Goal: Book appointment/travel/reservation

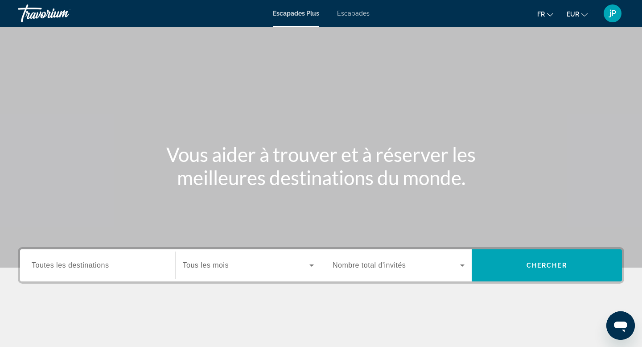
click at [112, 273] on div "Widget de recherche" at bounding box center [98, 265] width 132 height 25
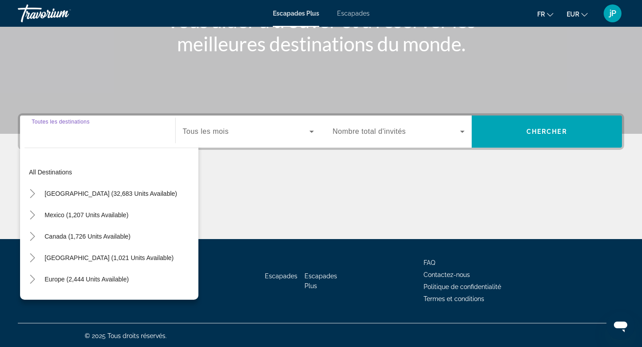
scroll to position [135, 0]
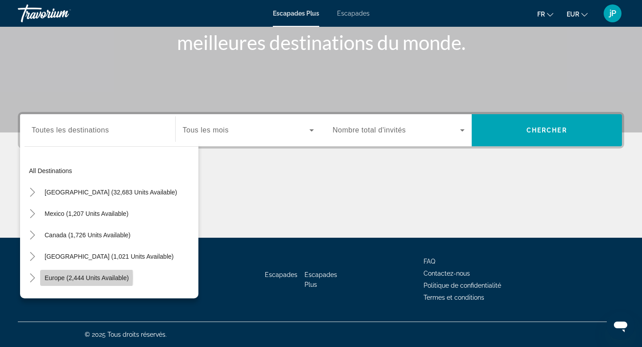
click at [57, 277] on span "Europe (2,444 units available)" at bounding box center [87, 277] width 84 height 7
type input "**********"
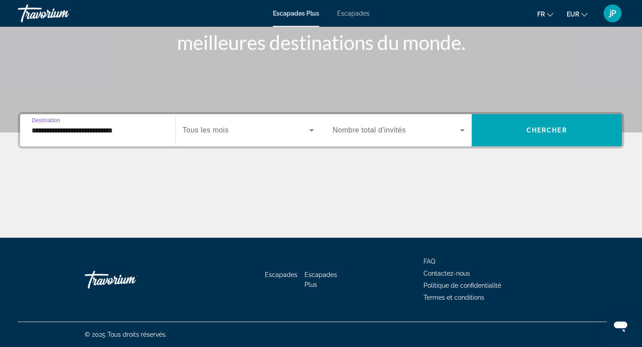
click at [261, 130] on span "Widget de recherche" at bounding box center [246, 130] width 127 height 11
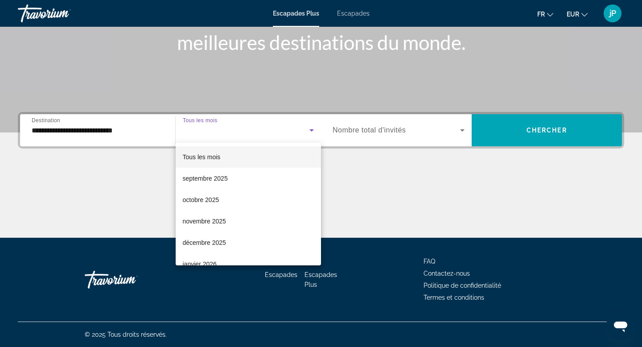
click at [536, 130] on div at bounding box center [321, 173] width 642 height 347
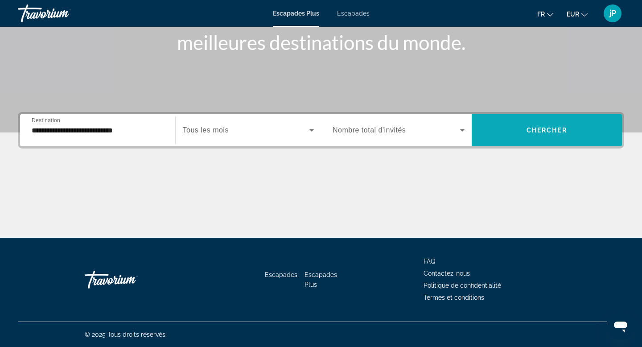
click at [513, 123] on span "Widget de recherche" at bounding box center [546, 129] width 151 height 21
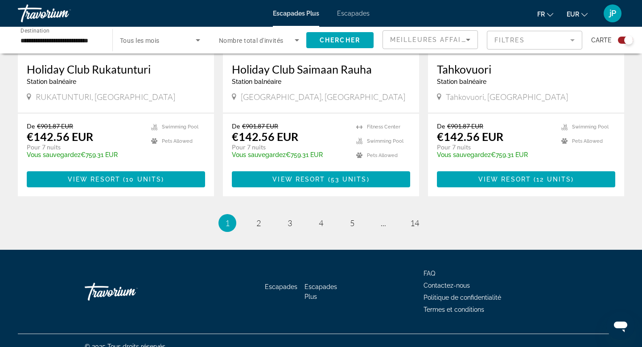
scroll to position [1360, 0]
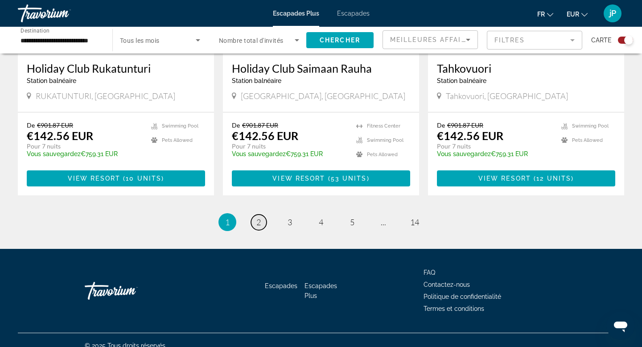
click at [258, 223] on span "2" at bounding box center [258, 222] width 4 height 10
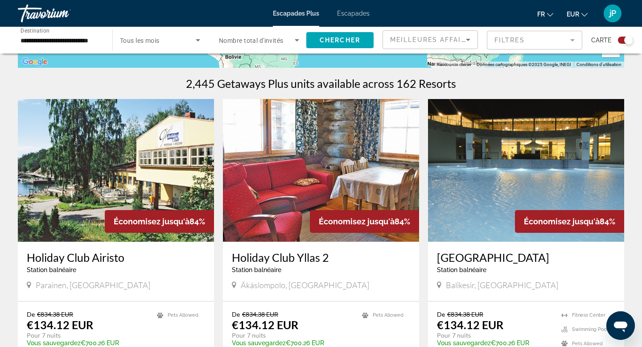
scroll to position [262, 0]
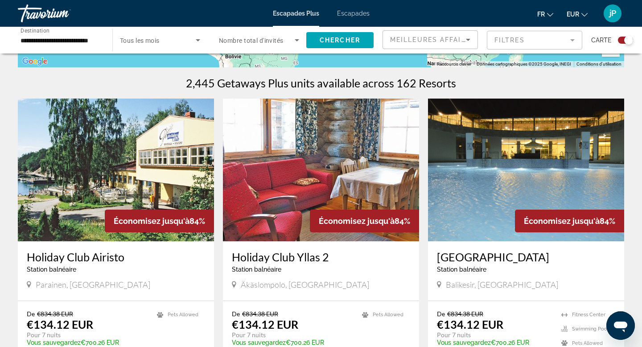
click at [352, 13] on font "Escapades" at bounding box center [353, 13] width 33 height 7
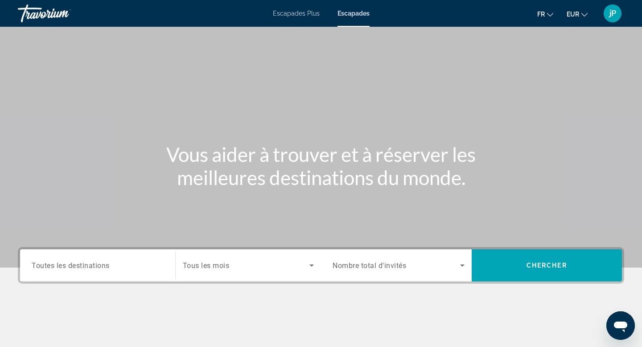
click at [62, 269] on input "Destination Toutes les destinations" at bounding box center [98, 265] width 132 height 11
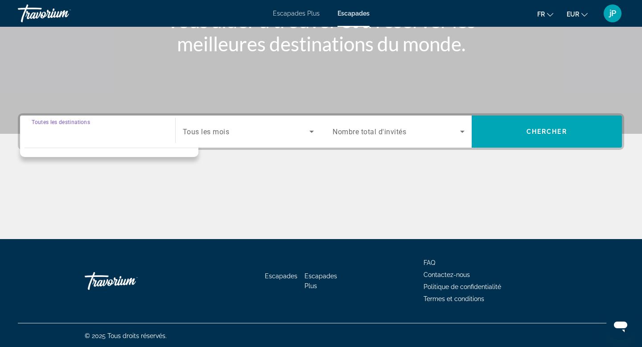
scroll to position [135, 0]
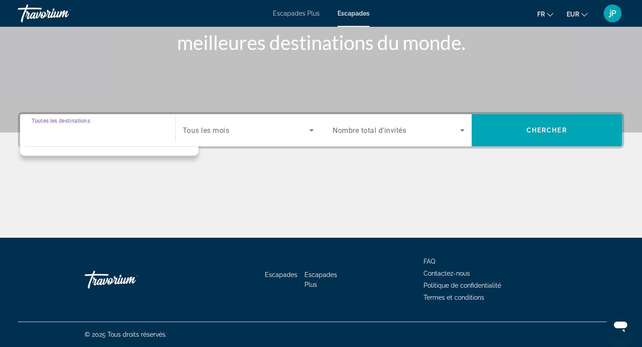
click at [88, 133] on input "Destination Toutes les destinations" at bounding box center [98, 130] width 132 height 11
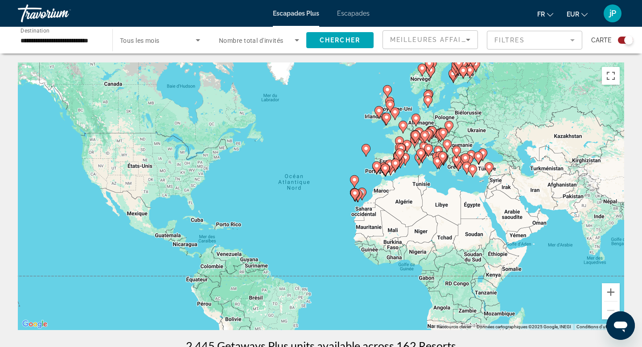
click at [347, 15] on font "Escapades" at bounding box center [353, 13] width 33 height 7
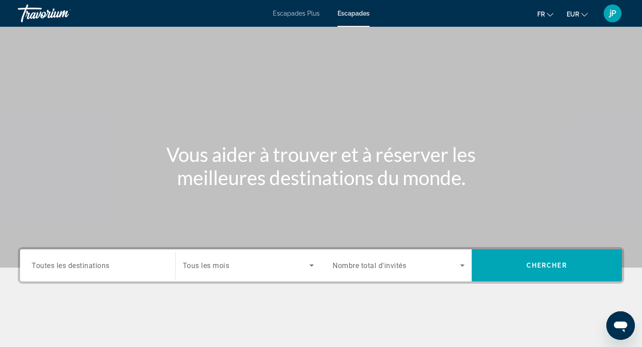
click at [68, 263] on span "Toutes les destinations" at bounding box center [71, 265] width 78 height 8
click at [68, 263] on input "Destination Toutes les destinations" at bounding box center [98, 265] width 132 height 11
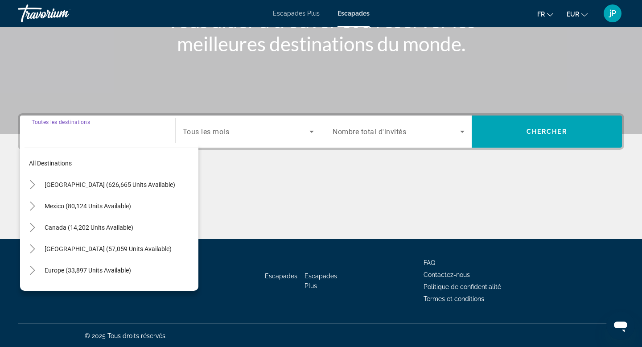
scroll to position [135, 0]
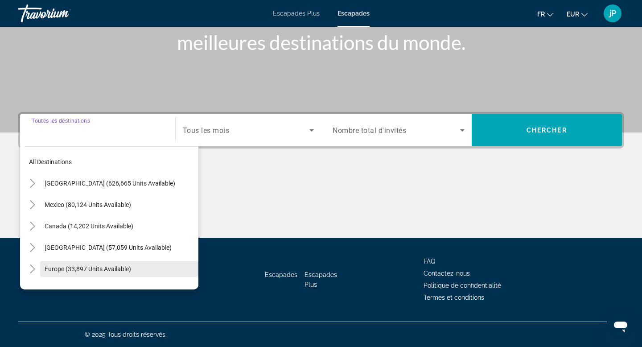
click at [61, 269] on span "Europe (33,897 units available)" at bounding box center [88, 268] width 86 height 7
type input "**********"
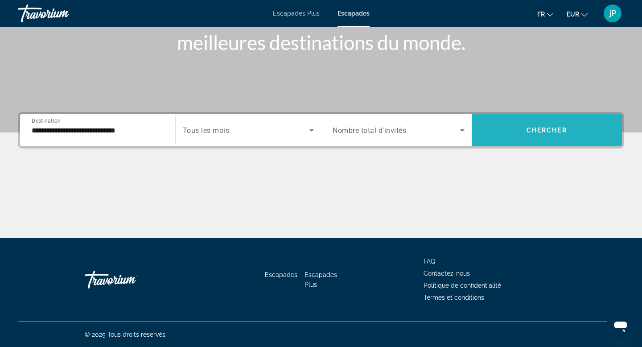
click at [518, 133] on span "Search widget" at bounding box center [546, 129] width 151 height 21
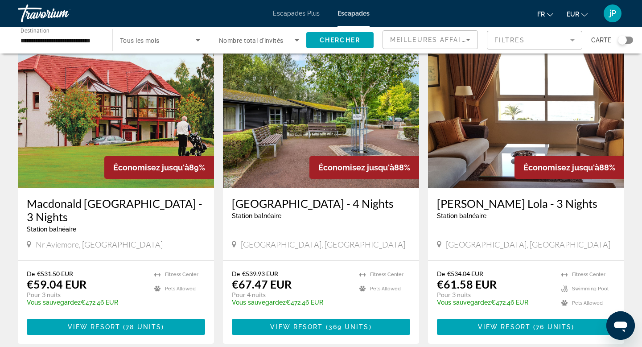
scroll to position [659, 0]
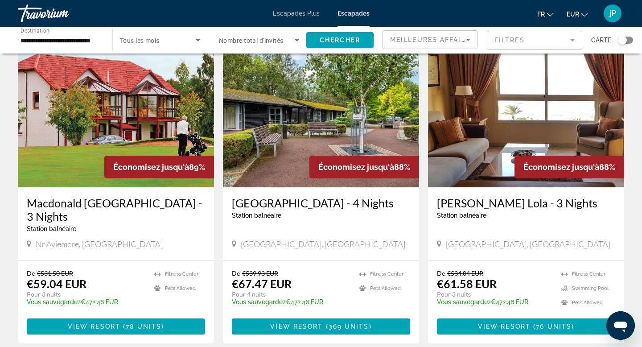
click at [535, 126] on img "Contenu principal" at bounding box center [526, 116] width 196 height 143
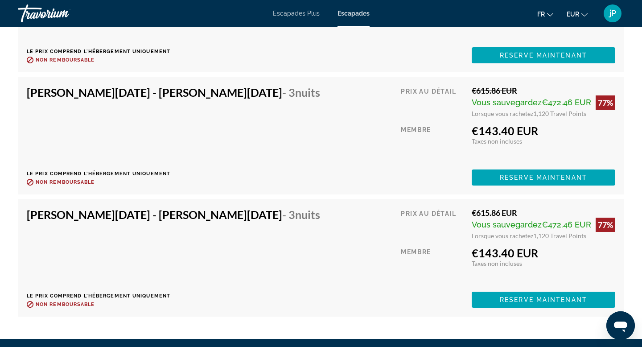
scroll to position [3972, 0]
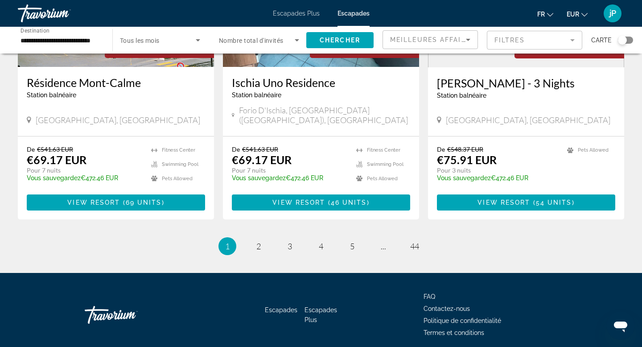
scroll to position [1108, 0]
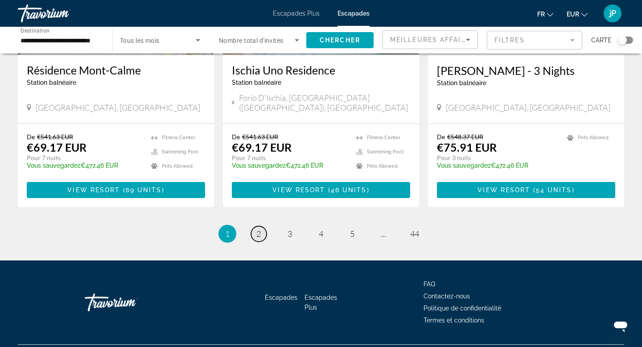
click at [261, 226] on link "page 2" at bounding box center [259, 234] width 16 height 16
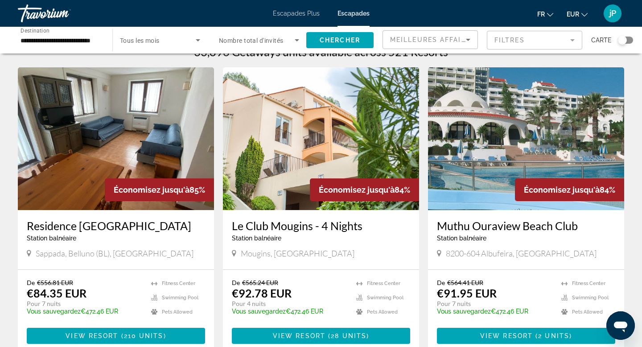
scroll to position [16, 0]
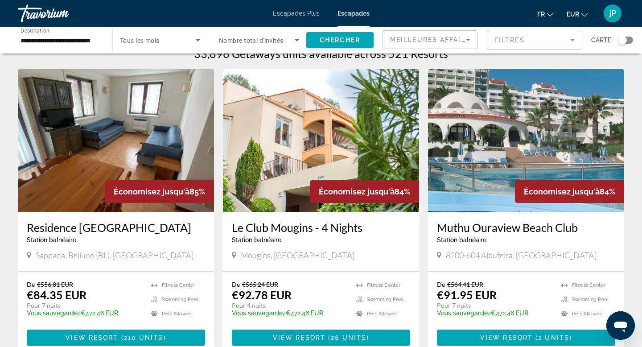
click at [296, 158] on img "Contenu principal" at bounding box center [321, 140] width 196 height 143
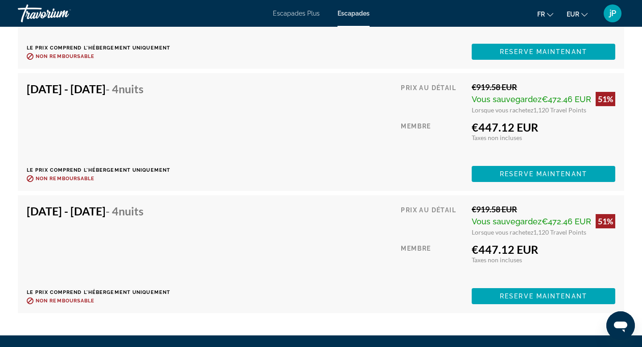
scroll to position [2922, 0]
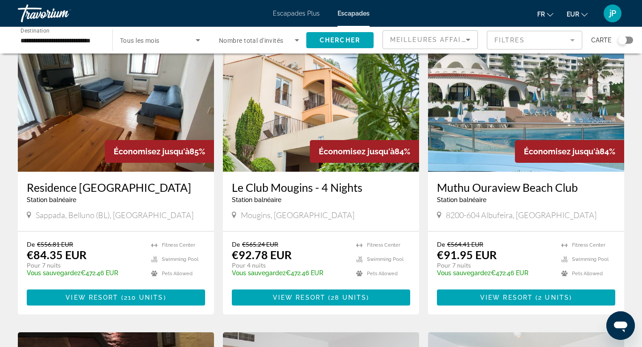
scroll to position [49, 0]
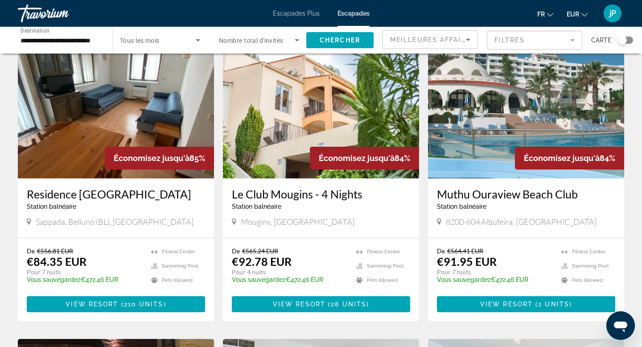
click at [460, 119] on img "Contenu principal" at bounding box center [526, 107] width 196 height 143
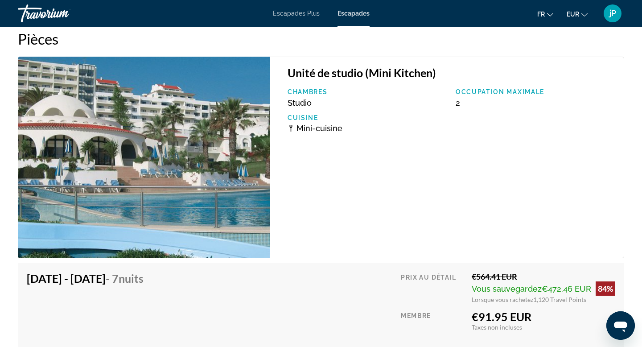
scroll to position [1677, 0]
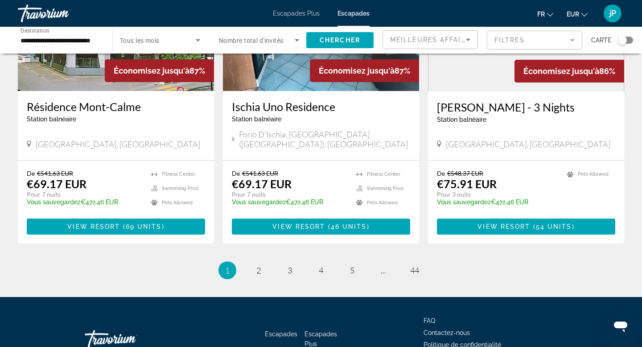
scroll to position [1108, 0]
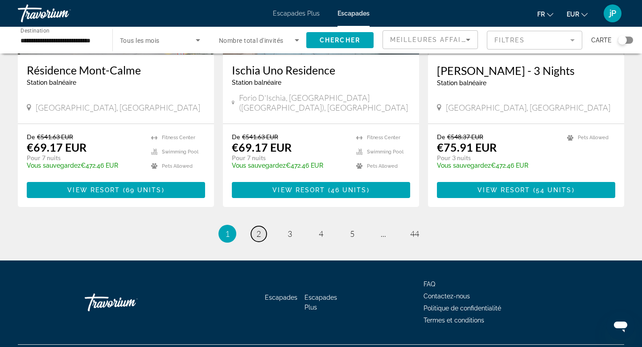
click at [260, 229] on span "2" at bounding box center [258, 234] width 4 height 10
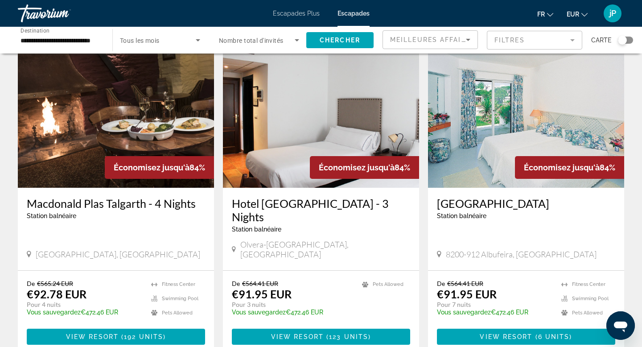
scroll to position [339, 0]
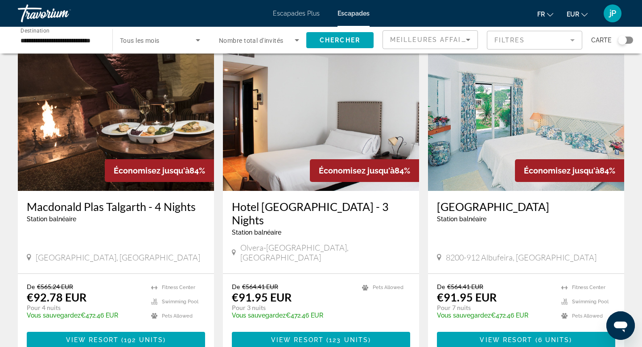
click at [313, 143] on img "Contenu principal" at bounding box center [321, 119] width 196 height 143
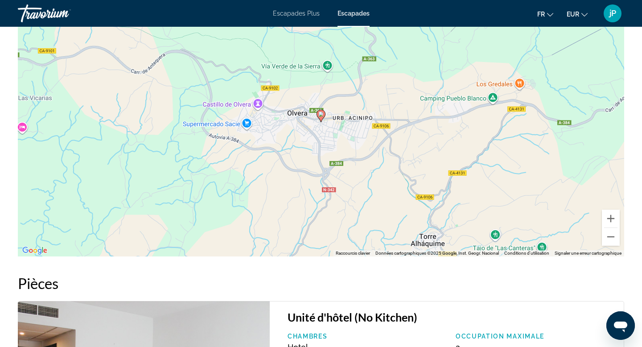
scroll to position [991, 0]
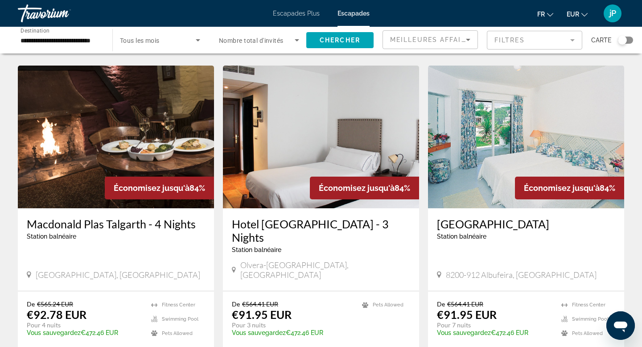
scroll to position [324, 0]
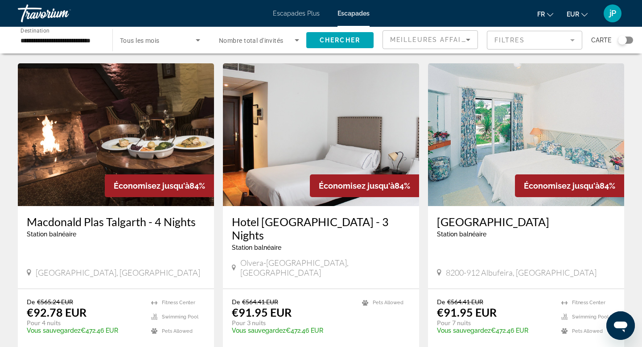
click at [497, 135] on img "Contenu principal" at bounding box center [526, 134] width 196 height 143
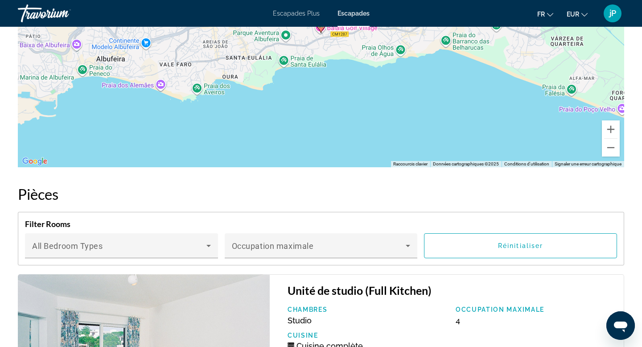
scroll to position [1474, 0]
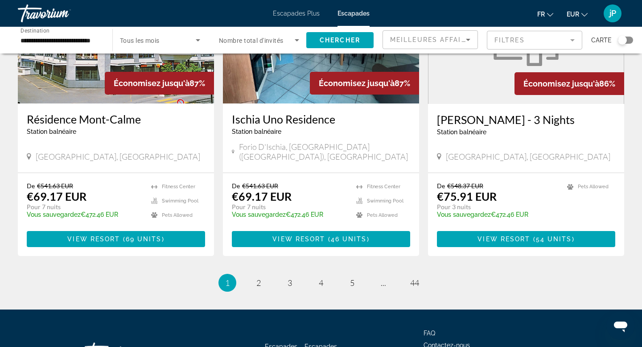
scroll to position [1108, 0]
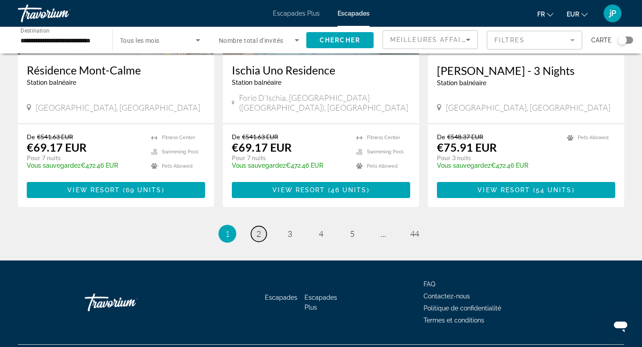
click at [259, 229] on span "2" at bounding box center [258, 234] width 4 height 10
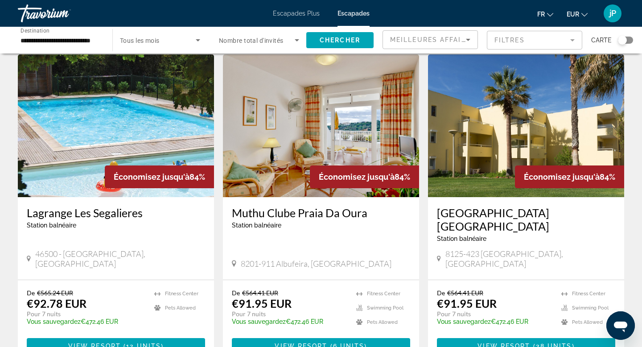
scroll to position [678, 0]
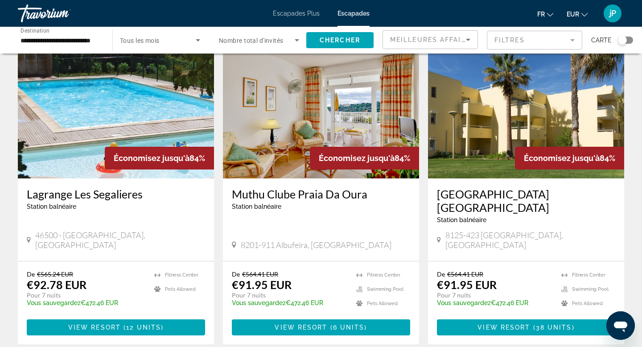
click at [327, 101] on img "Contenu principal" at bounding box center [321, 107] width 196 height 143
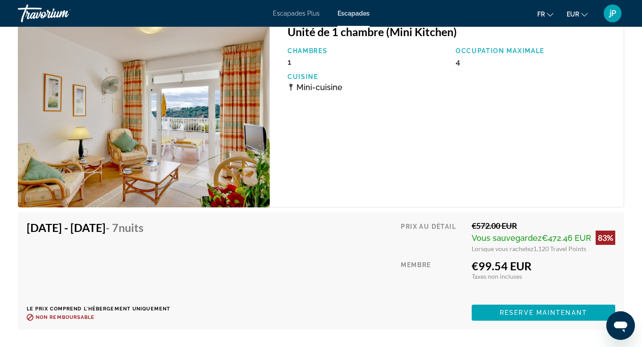
scroll to position [1740, 0]
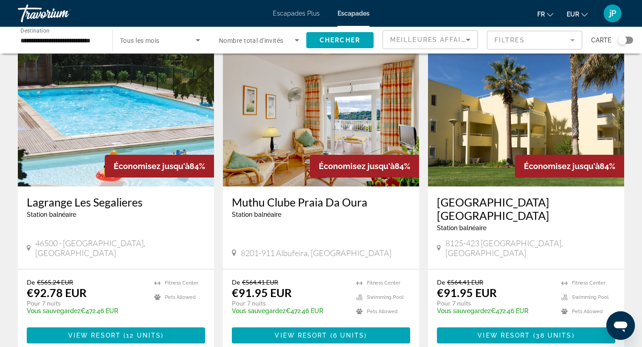
scroll to position [672, 0]
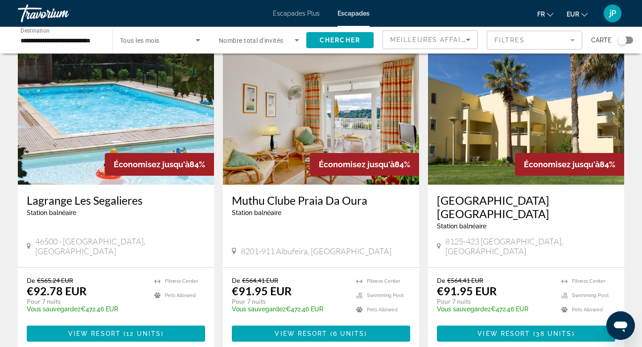
click at [508, 108] on img "Contenu principal" at bounding box center [526, 113] width 196 height 143
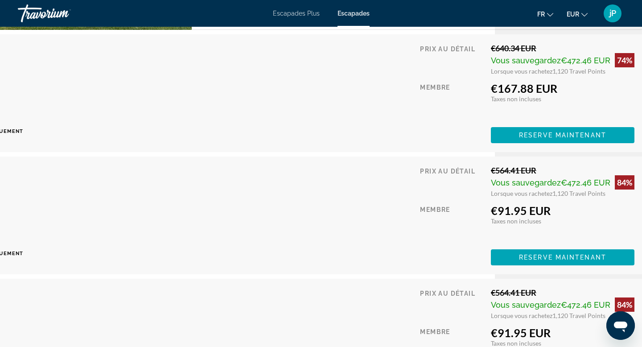
scroll to position [2002, 155]
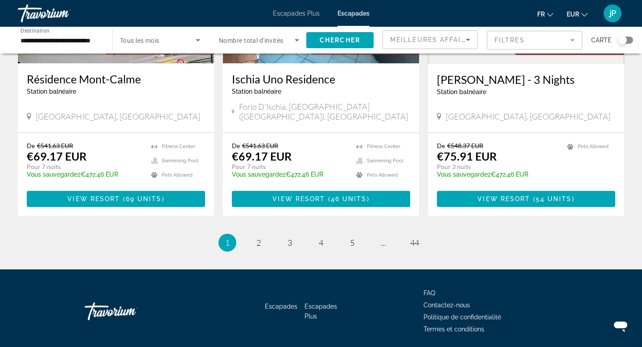
scroll to position [1108, 0]
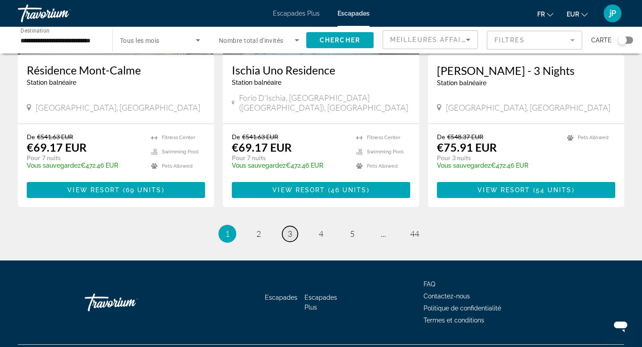
click at [289, 229] on span "3" at bounding box center [289, 234] width 4 height 10
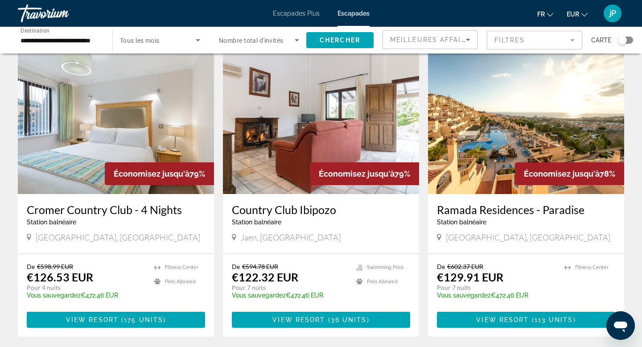
scroll to position [991, 0]
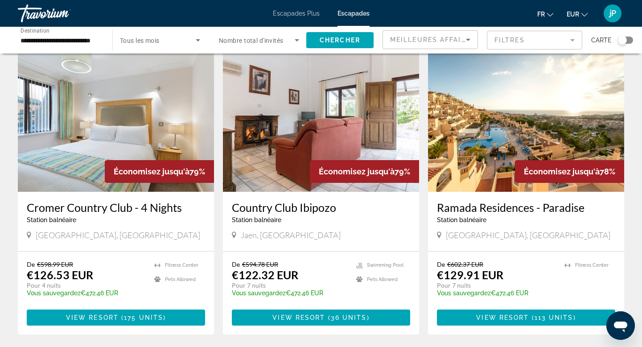
click at [285, 128] on img "Contenu principal" at bounding box center [321, 120] width 196 height 143
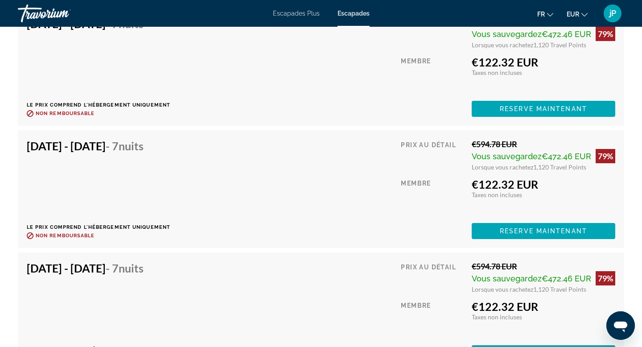
scroll to position [2145, 0]
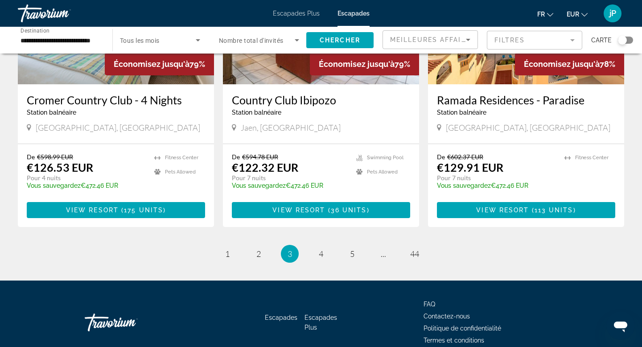
scroll to position [1102, 0]
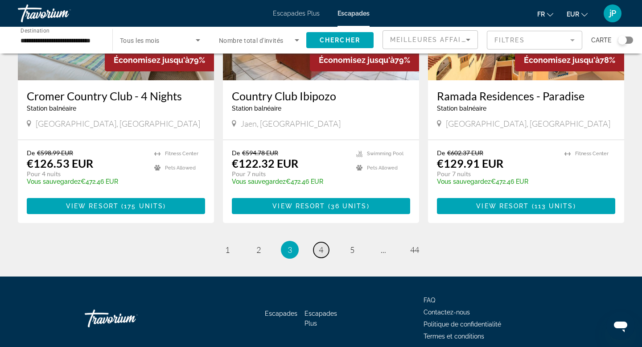
click at [322, 245] on span "4" at bounding box center [321, 250] width 4 height 10
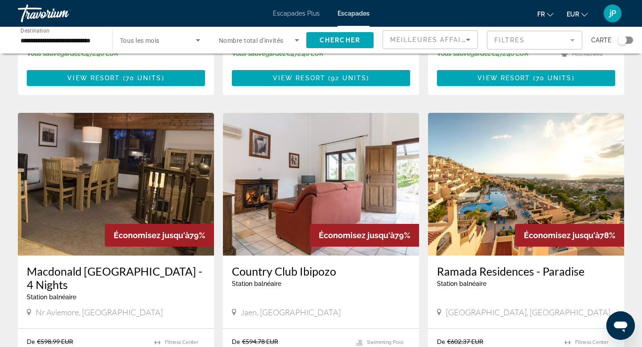
scroll to position [1108, 0]
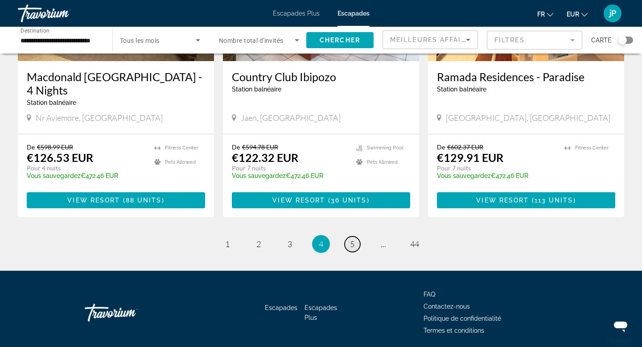
click at [351, 239] on span "5" at bounding box center [352, 244] width 4 height 10
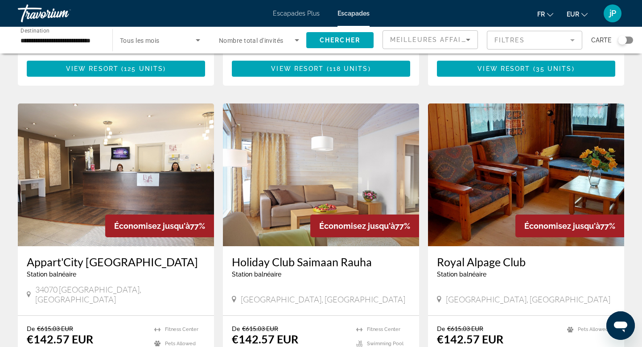
scroll to position [308, 0]
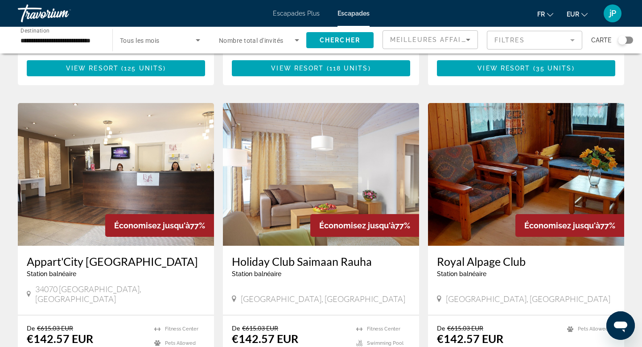
click at [488, 133] on img "Contenu principal" at bounding box center [526, 174] width 196 height 143
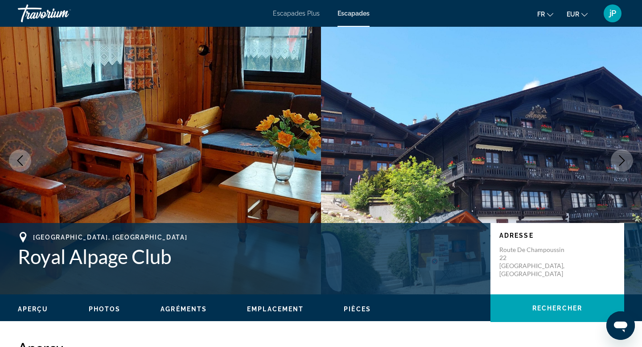
click at [20, 160] on icon "Previous image" at bounding box center [20, 160] width 11 height 11
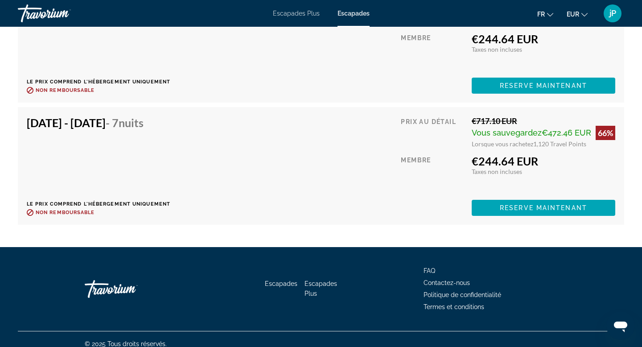
scroll to position [4476, 0]
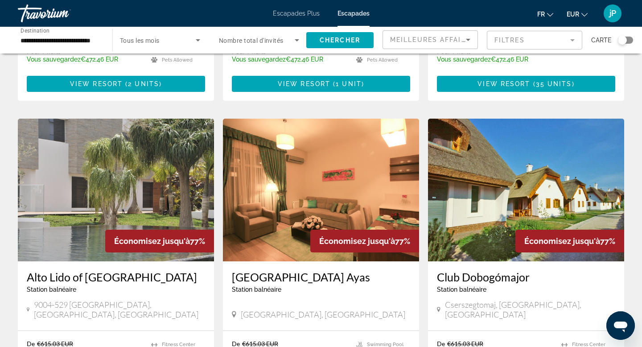
scroll to position [911, 0]
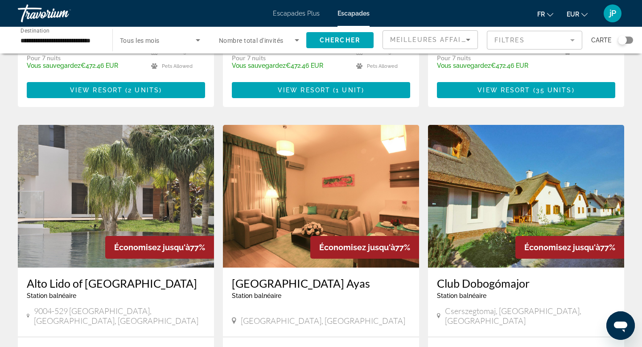
click at [120, 146] on img "Contenu principal" at bounding box center [116, 196] width 196 height 143
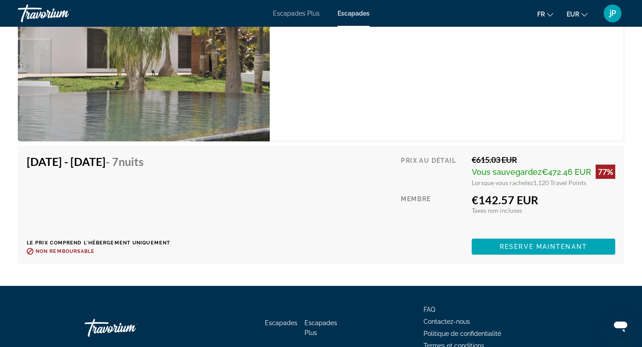
scroll to position [1757, 0]
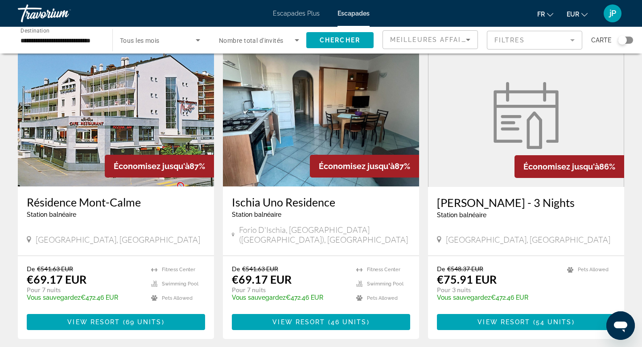
scroll to position [1108, 0]
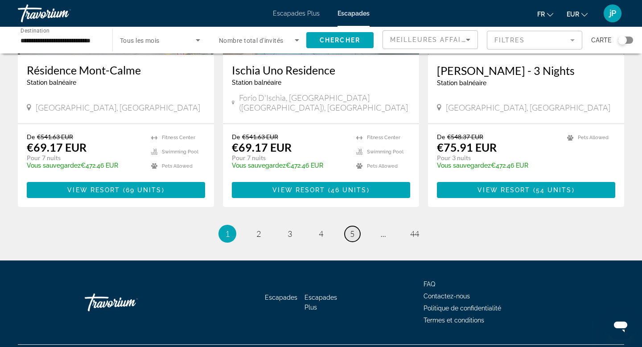
click at [354, 229] on span "5" at bounding box center [352, 234] width 4 height 10
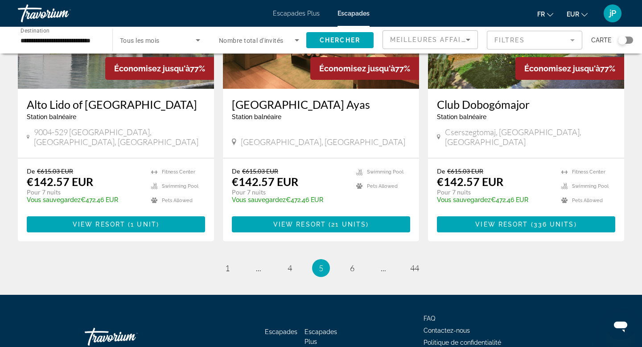
scroll to position [1095, 0]
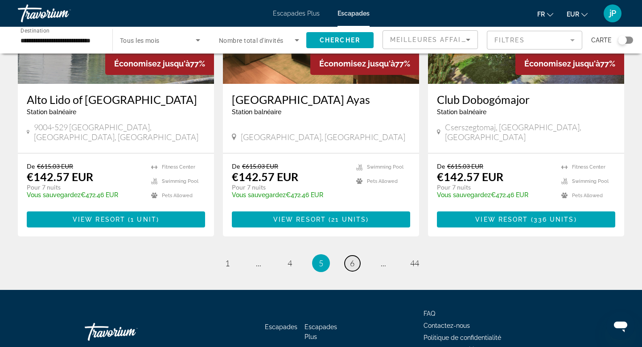
click at [354, 258] on span "6" at bounding box center [352, 263] width 4 height 10
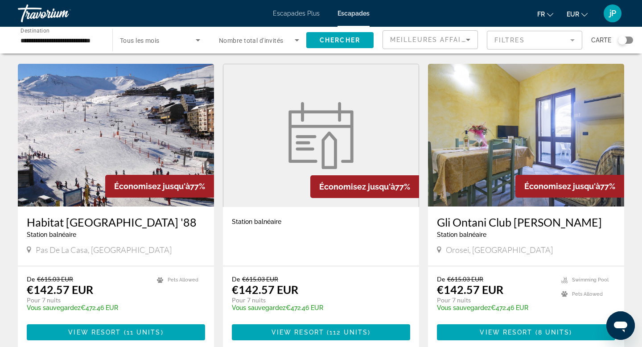
scroll to position [632, 0]
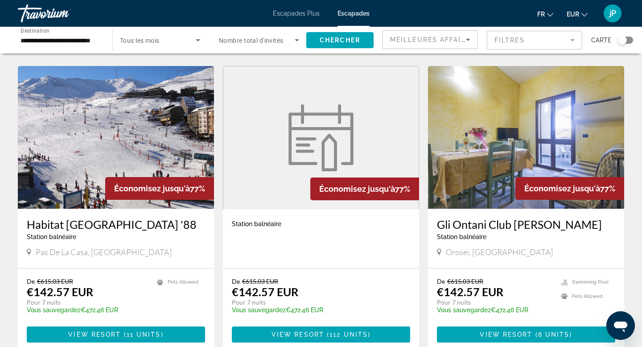
click at [140, 162] on img "Contenu principal" at bounding box center [116, 137] width 196 height 143
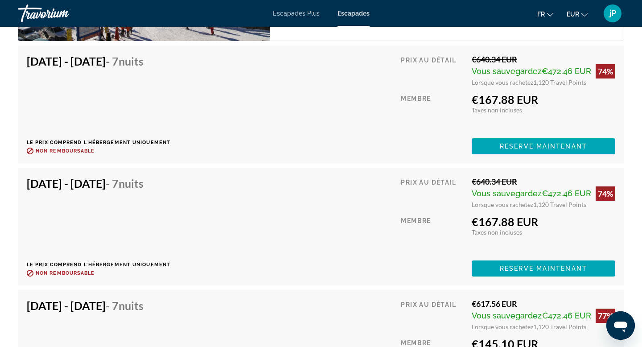
scroll to position [2161, 0]
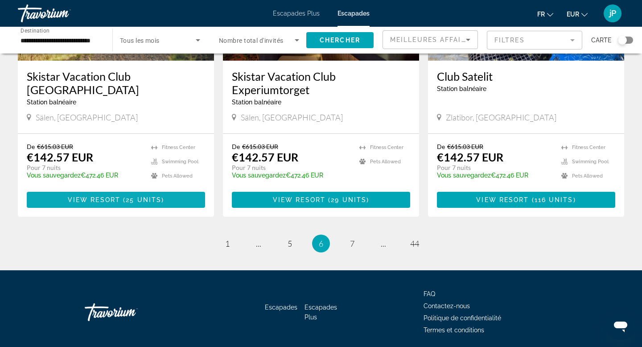
scroll to position [1088, 0]
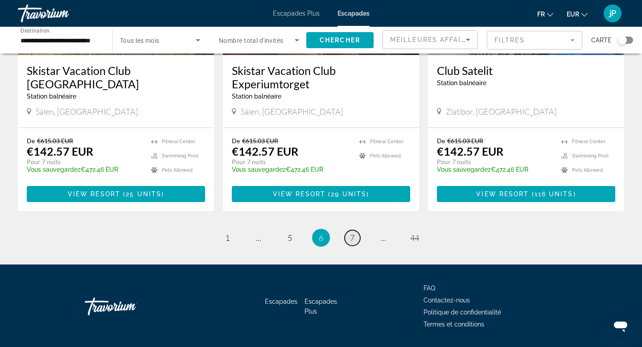
click at [352, 241] on span "7" at bounding box center [352, 238] width 4 height 10
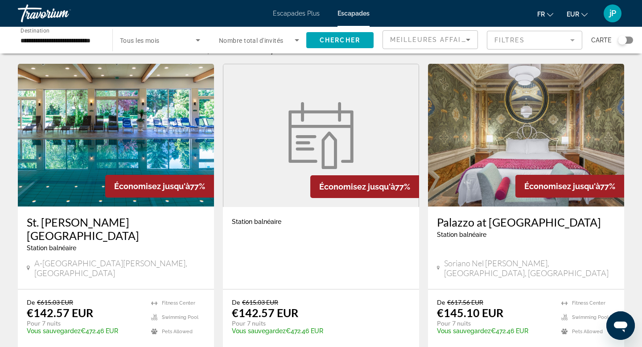
scroll to position [22, 0]
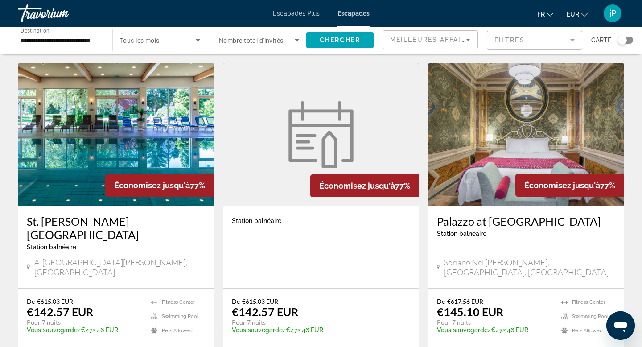
click at [172, 120] on img "Contenu principal" at bounding box center [116, 134] width 196 height 143
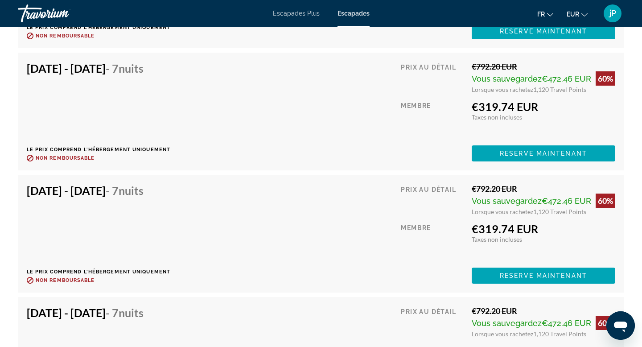
scroll to position [3103, 0]
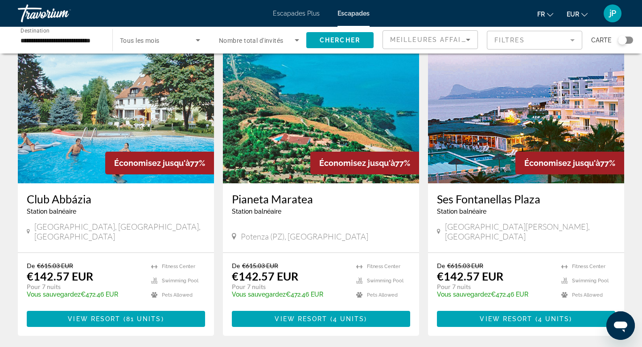
scroll to position [686, 0]
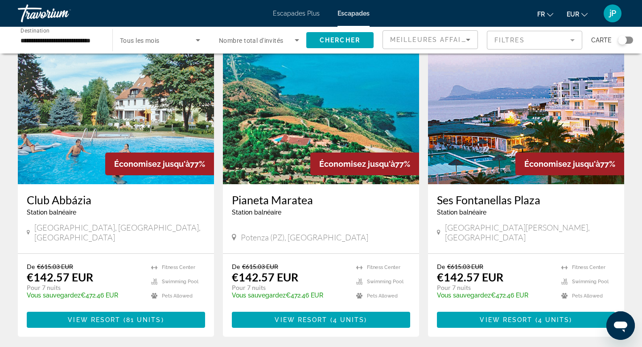
click at [502, 79] on img "Contenu principal" at bounding box center [526, 112] width 196 height 143
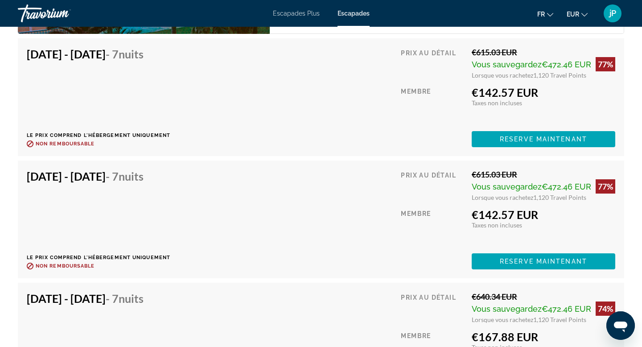
scroll to position [1732, 0]
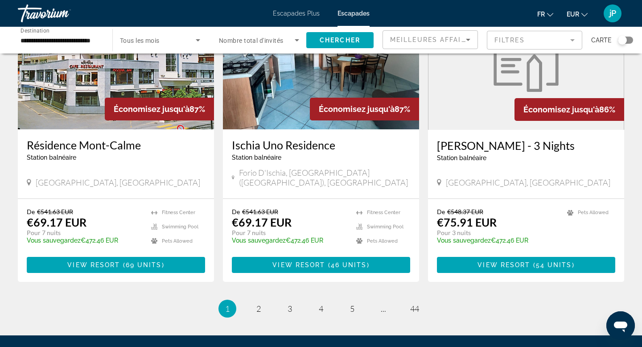
scroll to position [1108, 0]
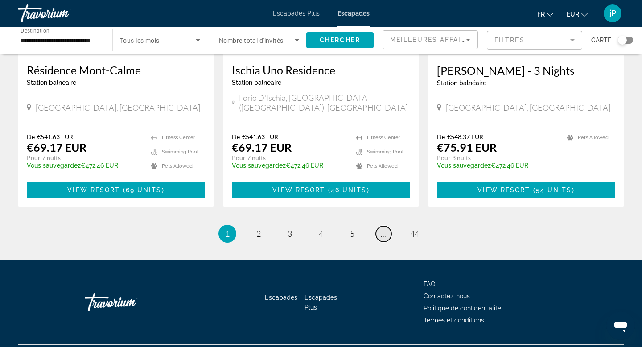
click at [384, 229] on span "..." at bounding box center [382, 234] width 5 height 10
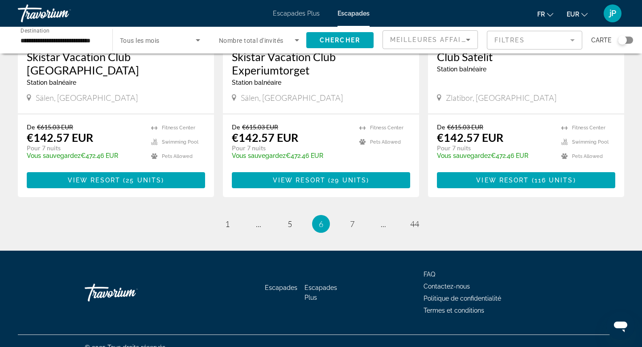
scroll to position [1115, 0]
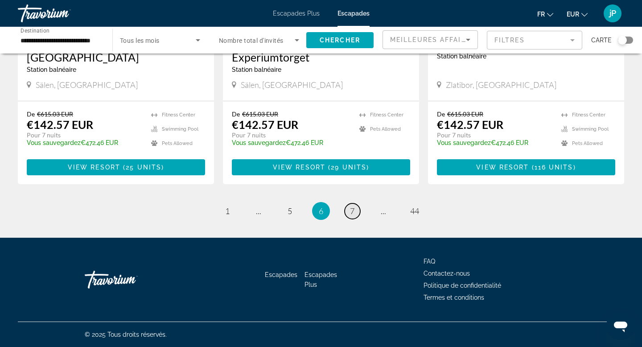
click at [351, 208] on span "7" at bounding box center [352, 211] width 4 height 10
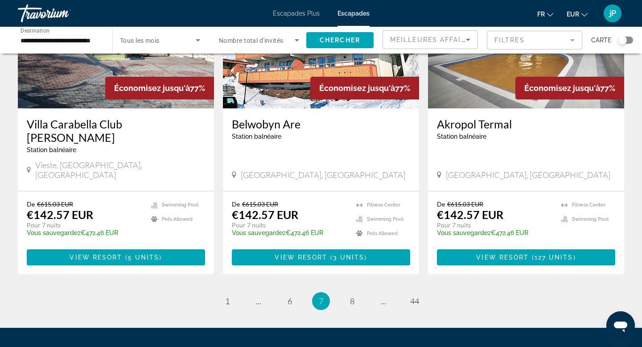
scroll to position [1078, 0]
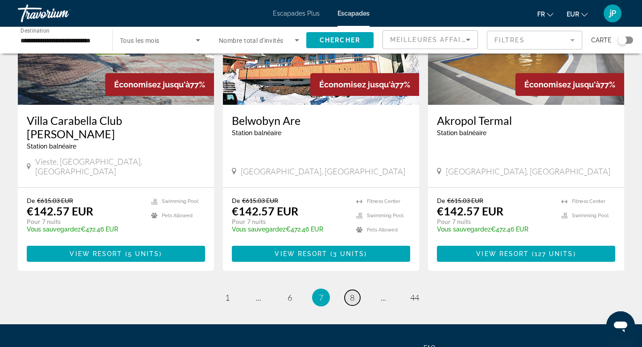
click at [350, 292] on span "8" at bounding box center [352, 297] width 4 height 10
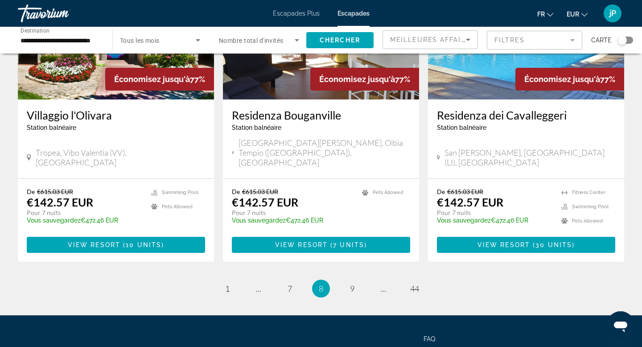
scroll to position [1058, 0]
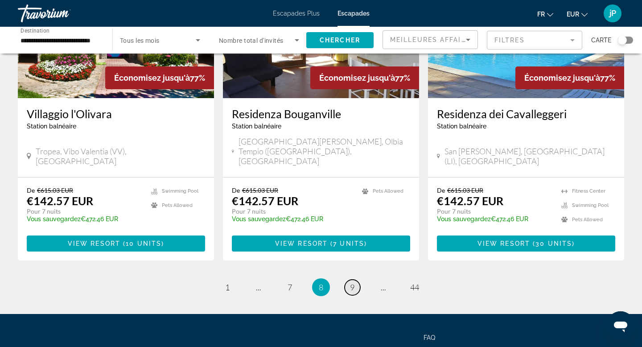
click at [352, 282] on span "9" at bounding box center [352, 287] width 4 height 10
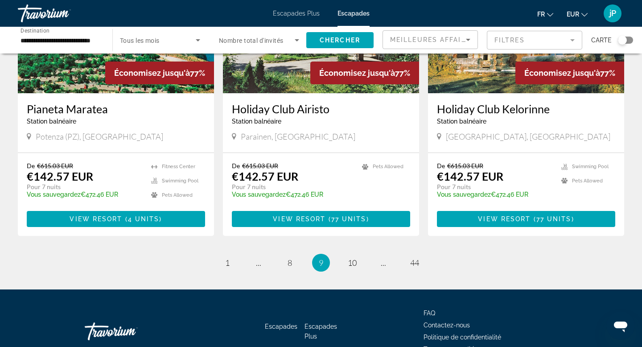
scroll to position [1067, 0]
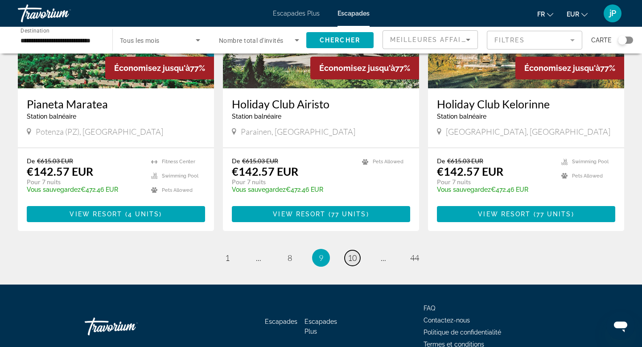
click at [349, 253] on span "10" at bounding box center [351, 258] width 9 height 10
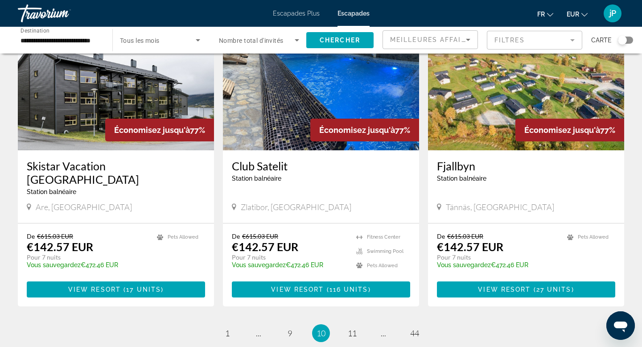
scroll to position [1015, 0]
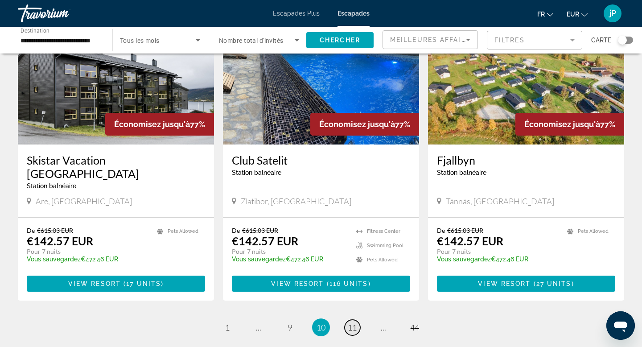
click at [351, 322] on span "11" at bounding box center [351, 327] width 9 height 10
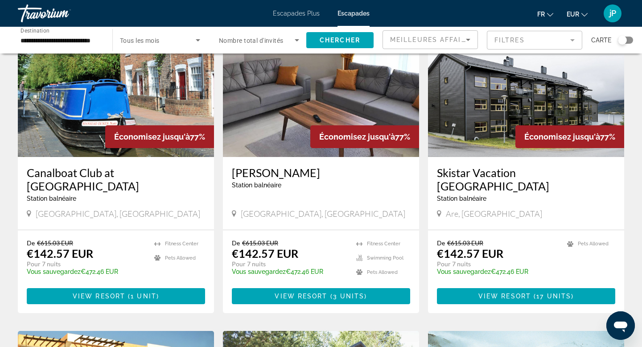
scroll to position [374, 0]
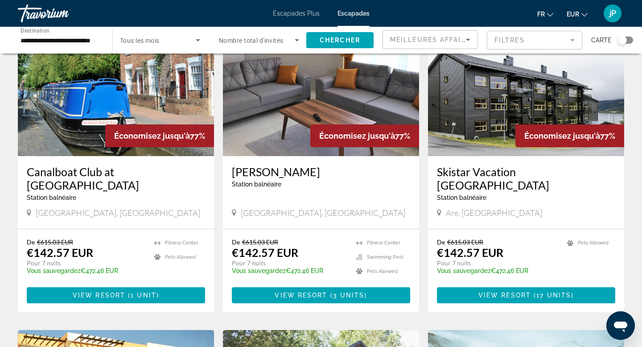
click at [131, 99] on img "Contenu principal" at bounding box center [116, 84] width 196 height 143
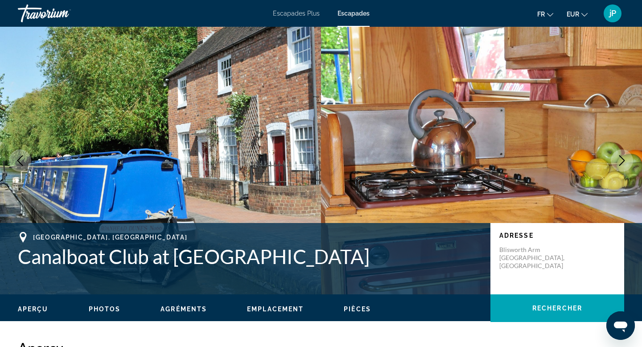
click at [624, 159] on icon "Next image" at bounding box center [621, 160] width 11 height 11
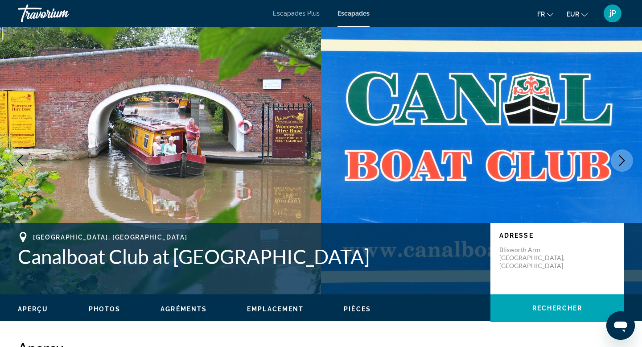
click at [624, 159] on icon "Next image" at bounding box center [621, 160] width 11 height 11
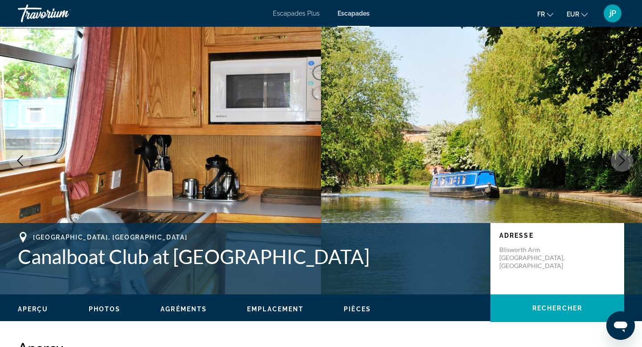
click at [624, 159] on icon "Next image" at bounding box center [621, 160] width 11 height 11
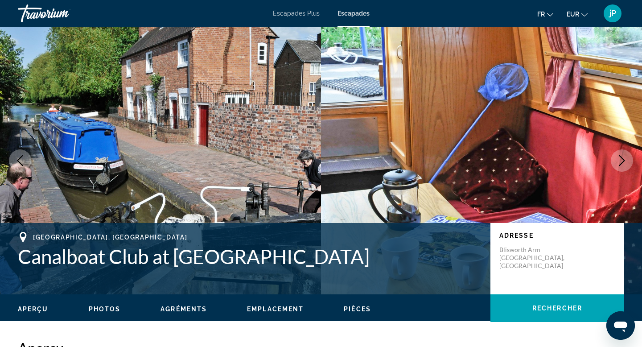
click at [624, 159] on icon "Next image" at bounding box center [621, 160] width 11 height 11
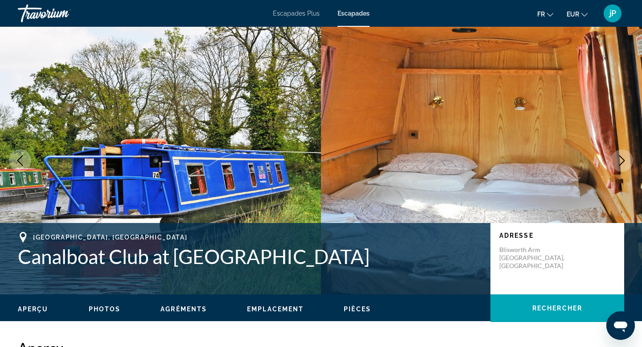
click at [624, 159] on icon "Next image" at bounding box center [621, 160] width 11 height 11
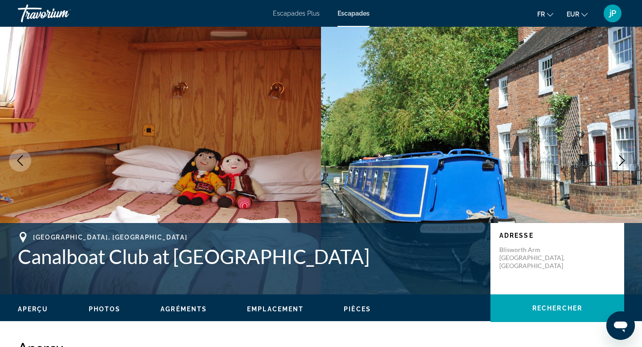
click at [624, 159] on icon "Next image" at bounding box center [621, 160] width 11 height 11
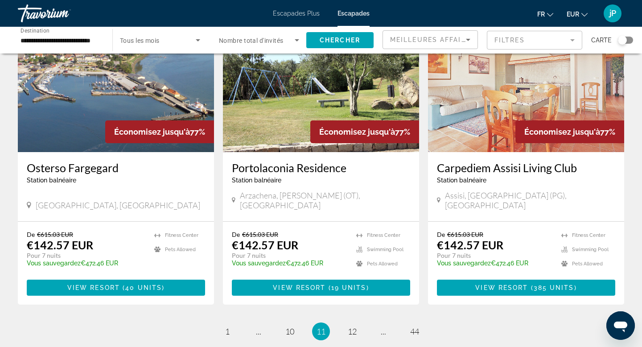
scroll to position [1011, 0]
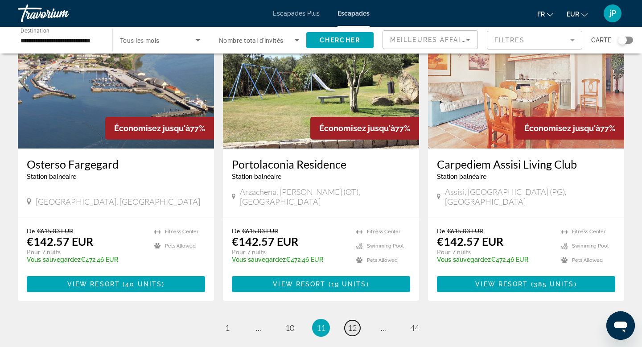
click at [354, 323] on span "12" at bounding box center [351, 328] width 9 height 10
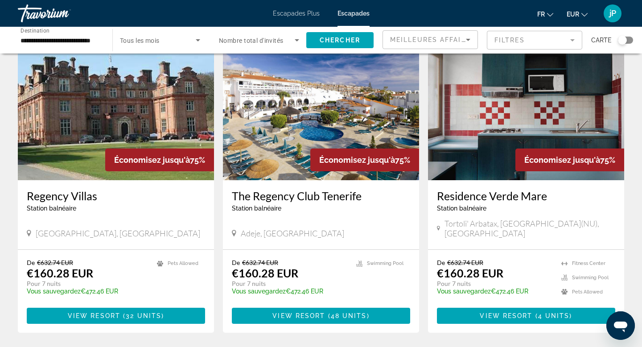
scroll to position [1012, 0]
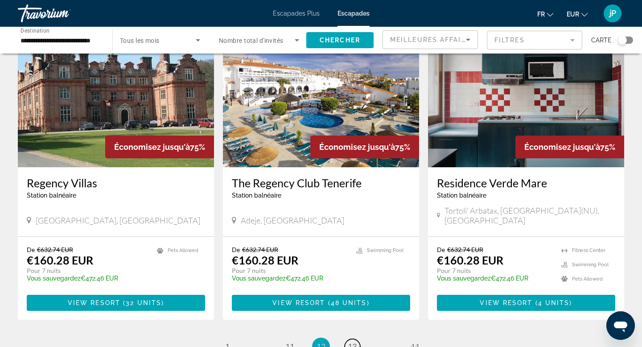
click at [354, 341] on span "13" at bounding box center [351, 346] width 9 height 10
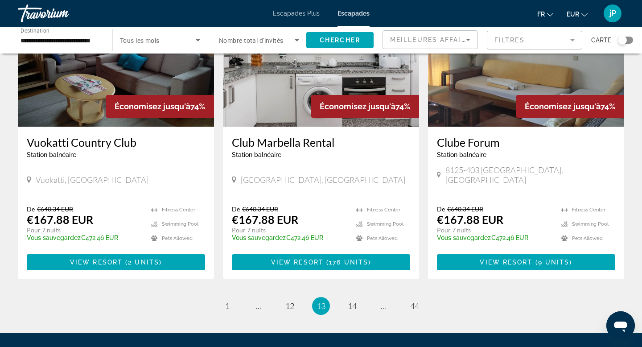
scroll to position [1023, 0]
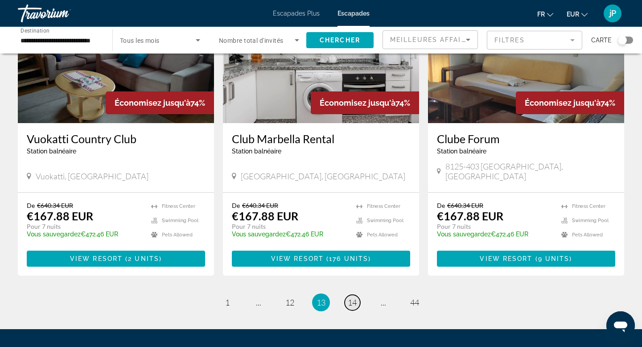
click at [352, 297] on span "14" at bounding box center [351, 302] width 9 height 10
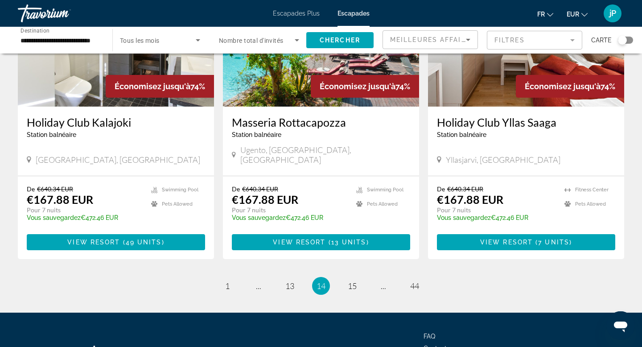
scroll to position [1095, 0]
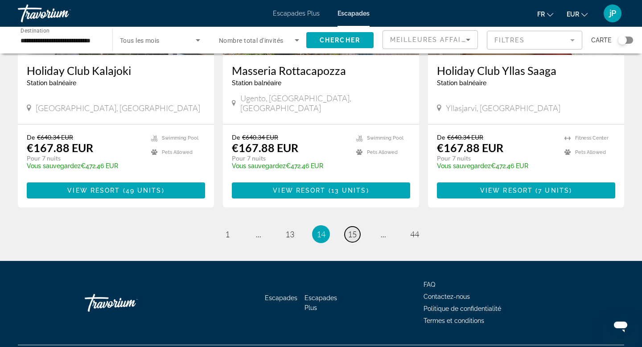
click at [349, 229] on span "15" at bounding box center [351, 234] width 9 height 10
